Goal: Transaction & Acquisition: Purchase product/service

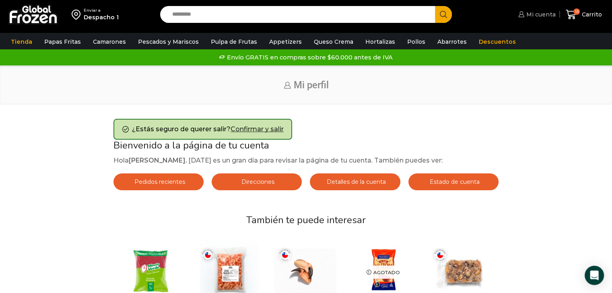
click at [545, 21] on link "Mi cuenta" at bounding box center [535, 14] width 39 height 16
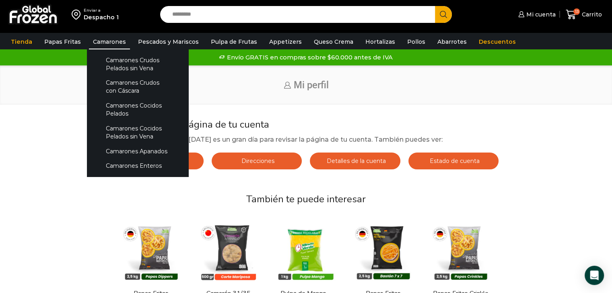
click at [112, 44] on link "Camarones" at bounding box center [109, 41] width 41 height 15
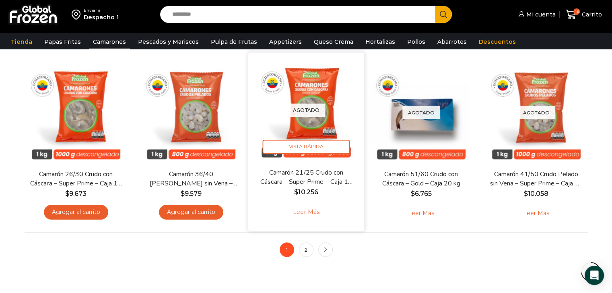
scroll to position [603, 0]
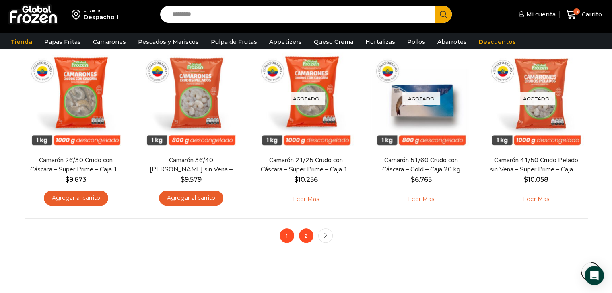
click at [308, 240] on link "2" at bounding box center [306, 236] width 14 height 14
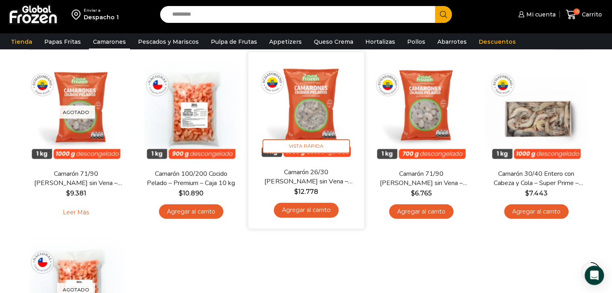
scroll to position [40, 0]
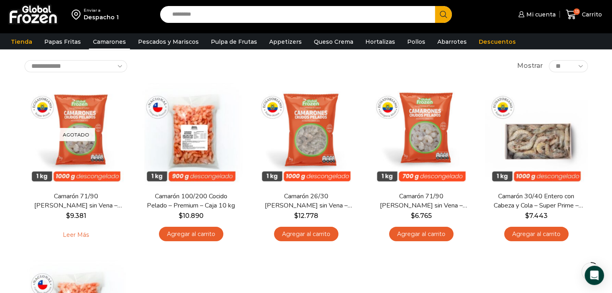
click at [206, 15] on input "Search input" at bounding box center [299, 14] width 263 height 17
click at [443, 18] on span "Search button" at bounding box center [443, 14] width 17 height 17
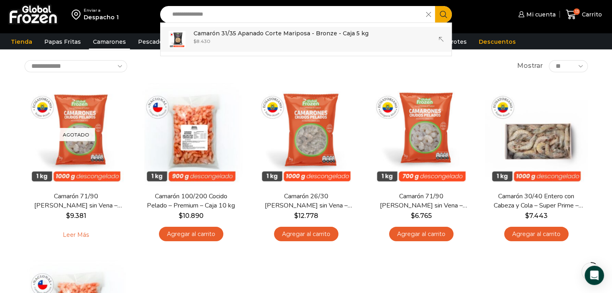
click at [272, 34] on p "Camarón 31/35 Apanado Corte Mariposa - Bronze - Caja 5 kg" at bounding box center [280, 33] width 175 height 9
type input "**********"
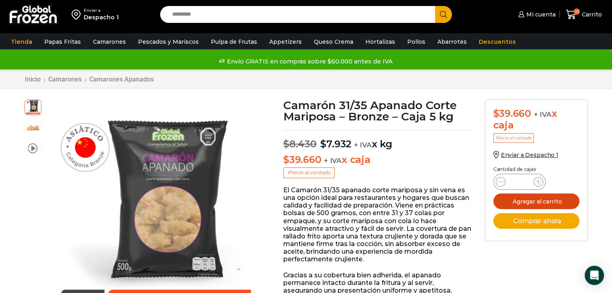
click at [529, 203] on button "Agregar al carrito" at bounding box center [536, 202] width 86 height 16
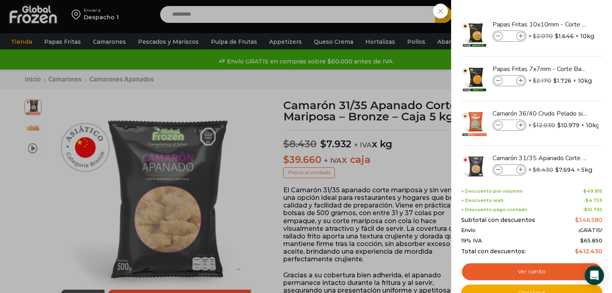
click at [563, 24] on div "14 Carrito 14 14 Shopping Cart" at bounding box center [583, 14] width 40 height 19
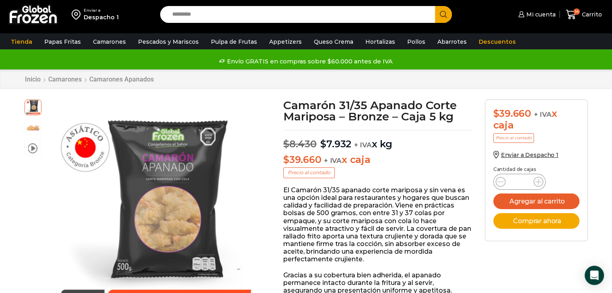
click at [290, 22] on div "Enviar a Despacho 1 Search input Search Mi cuenta" at bounding box center [305, 14] width 607 height 29
click at [267, 16] on input "Search input" at bounding box center [299, 14] width 263 height 17
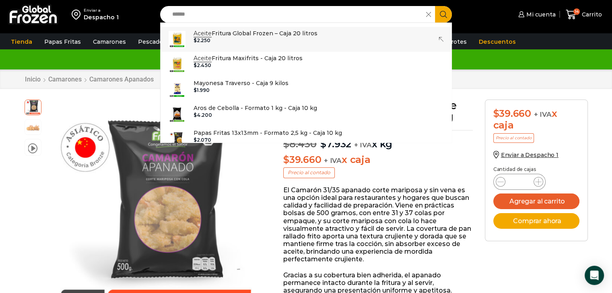
click at [245, 33] on p "Aceite Fritura Global Frozen – Caja 20 litros" at bounding box center [255, 33] width 124 height 9
type input "**********"
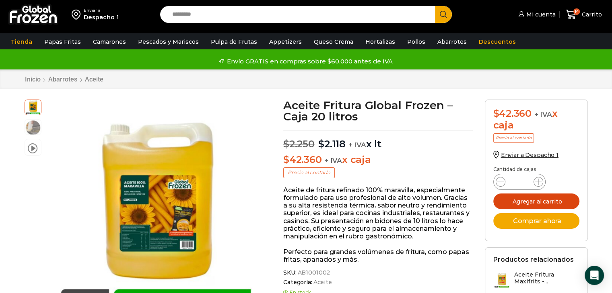
click at [552, 200] on button "Agregar al carrito" at bounding box center [536, 202] width 86 height 16
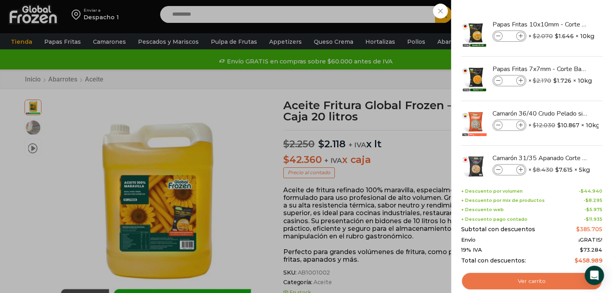
click at [537, 283] on link "Ver carrito" at bounding box center [531, 282] width 141 height 18
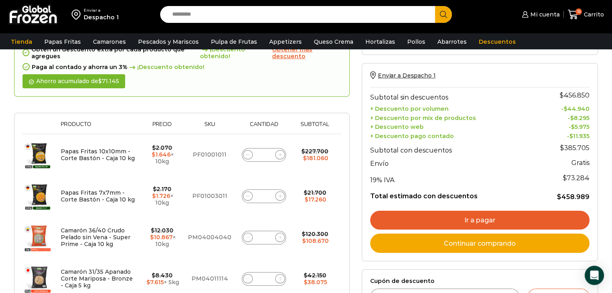
scroll to position [80, 0]
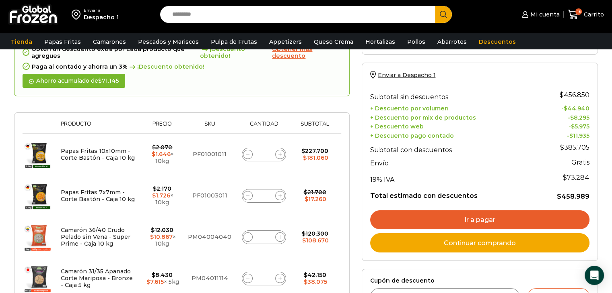
click at [484, 216] on link "Ir a pagar" at bounding box center [479, 220] width 219 height 19
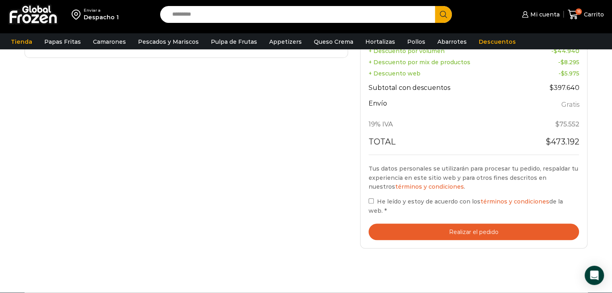
scroll to position [362, 0]
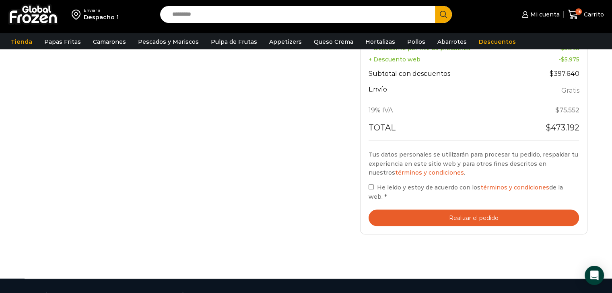
click at [476, 211] on button "Realizar el pedido" at bounding box center [473, 218] width 211 height 16
